Goal: Task Accomplishment & Management: Manage account settings

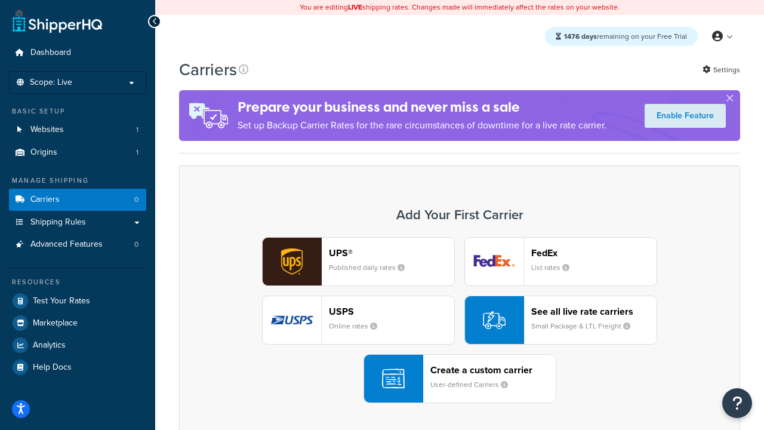
click at [459, 320] on div "UPS® Published daily rates FedEx List rates USPS Online rates See all live rate…" at bounding box center [460, 320] width 536 height 166
click at [594, 252] on header "FedEx" at bounding box center [593, 252] width 125 height 11
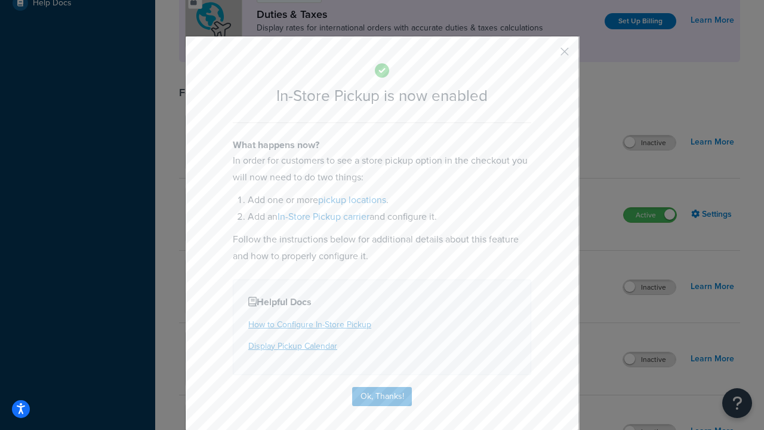
click at [547, 55] on button "button" at bounding box center [546, 55] width 3 height 3
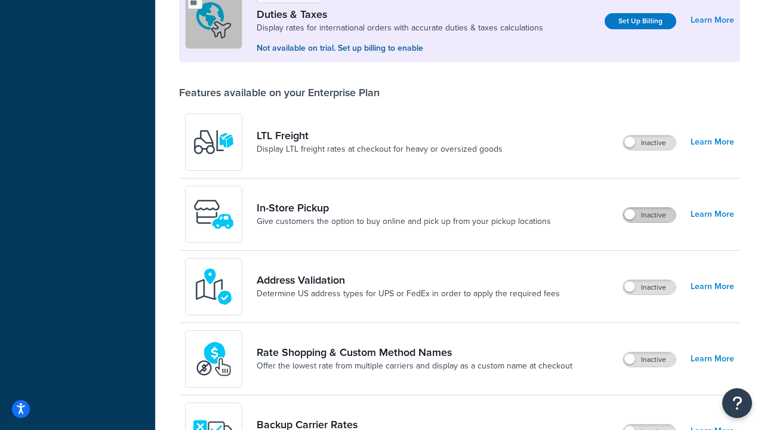
scroll to position [364, 0]
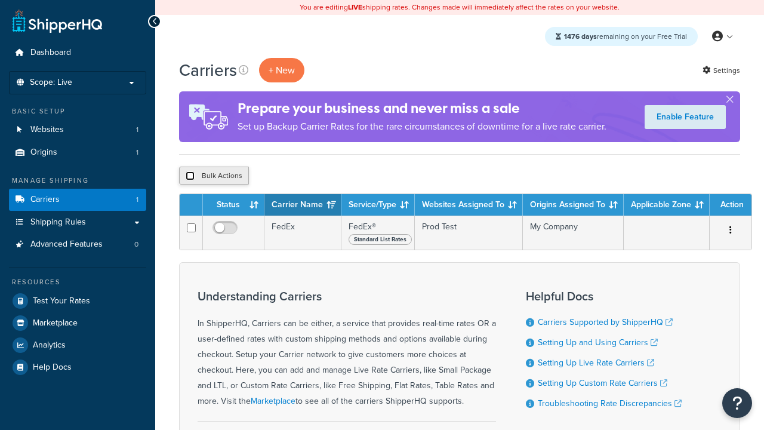
click at [190, 176] on input "checkbox" at bounding box center [190, 175] width 9 height 9
checkbox input "true"
click at [0, 0] on button "Delete" at bounding box center [0, 0] width 0 height 0
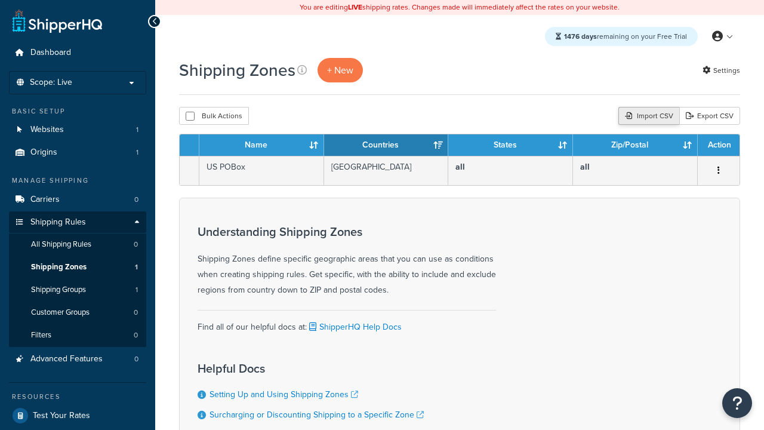
click at [647, 116] on div "Import CSV" at bounding box center [648, 116] width 61 height 18
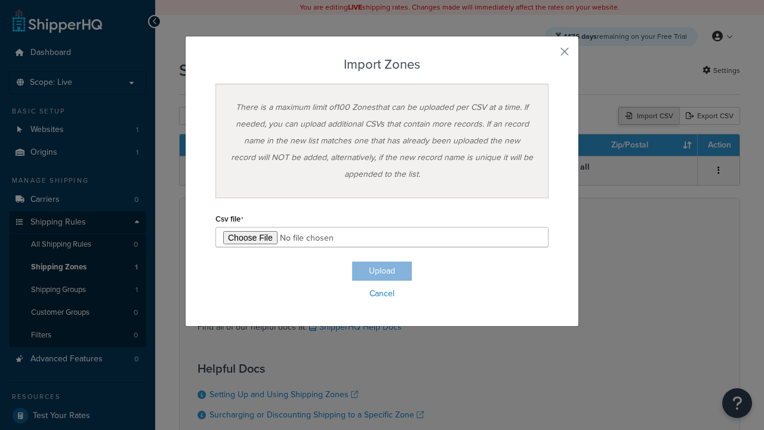
type input "C:\fakepath\importZonesSuccess.csv"
click at [382, 271] on button "Upload" at bounding box center [382, 270] width 60 height 19
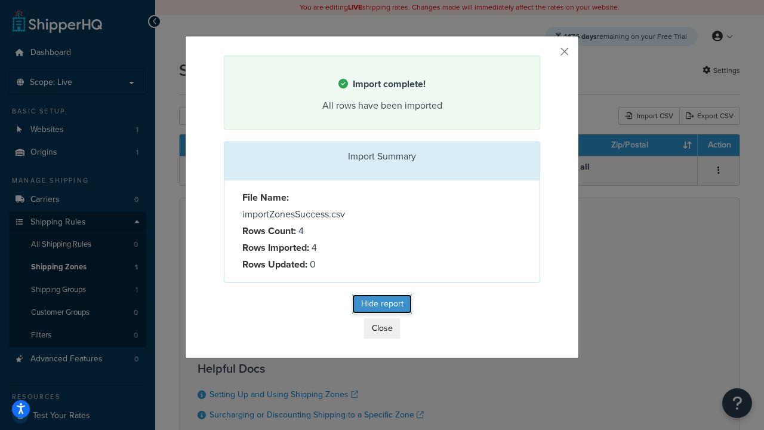
click at [382, 306] on button "Hide report" at bounding box center [382, 303] width 60 height 19
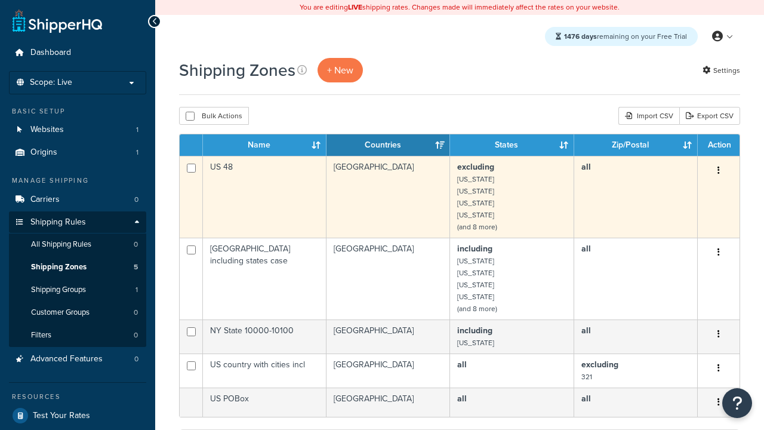
click at [718, 171] on icon "button" at bounding box center [718, 170] width 2 height 8
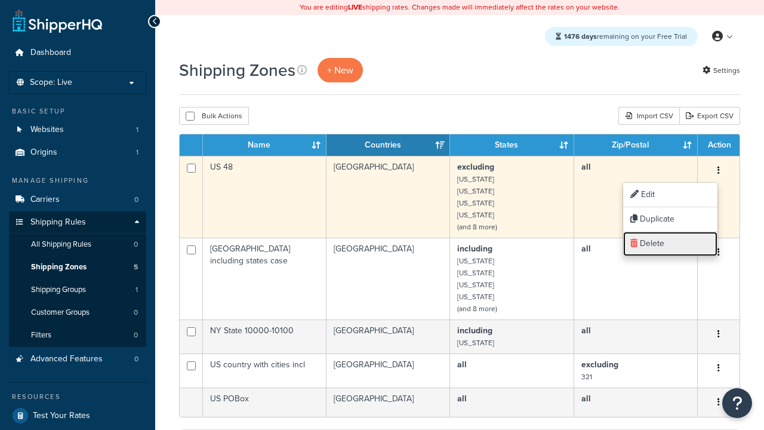
click at [670, 243] on link "Delete" at bounding box center [670, 244] width 94 height 24
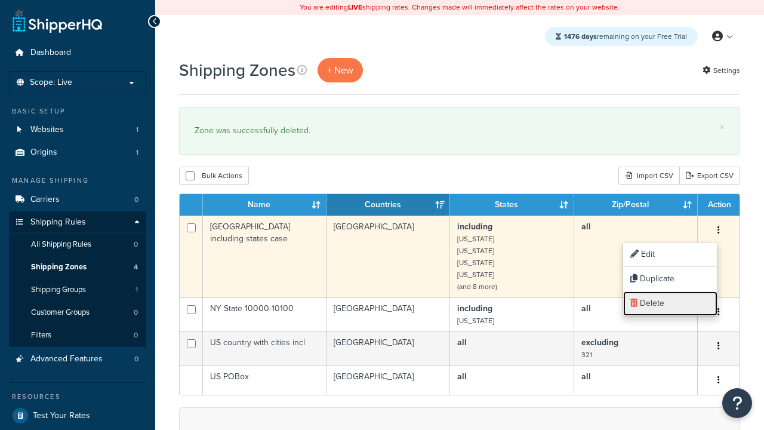
click at [670, 303] on link "Delete" at bounding box center [670, 303] width 94 height 24
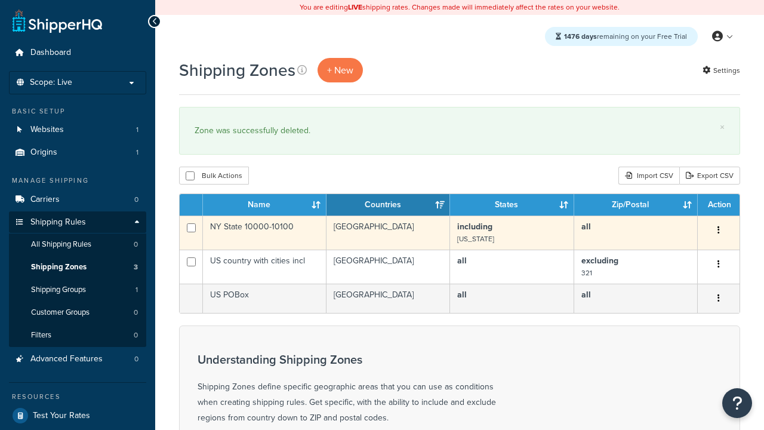
click at [718, 231] on icon "button" at bounding box center [718, 230] width 2 height 8
click at [0, 0] on link "Delete" at bounding box center [0, 0] width 0 height 0
